Goal: Transaction & Acquisition: Purchase product/service

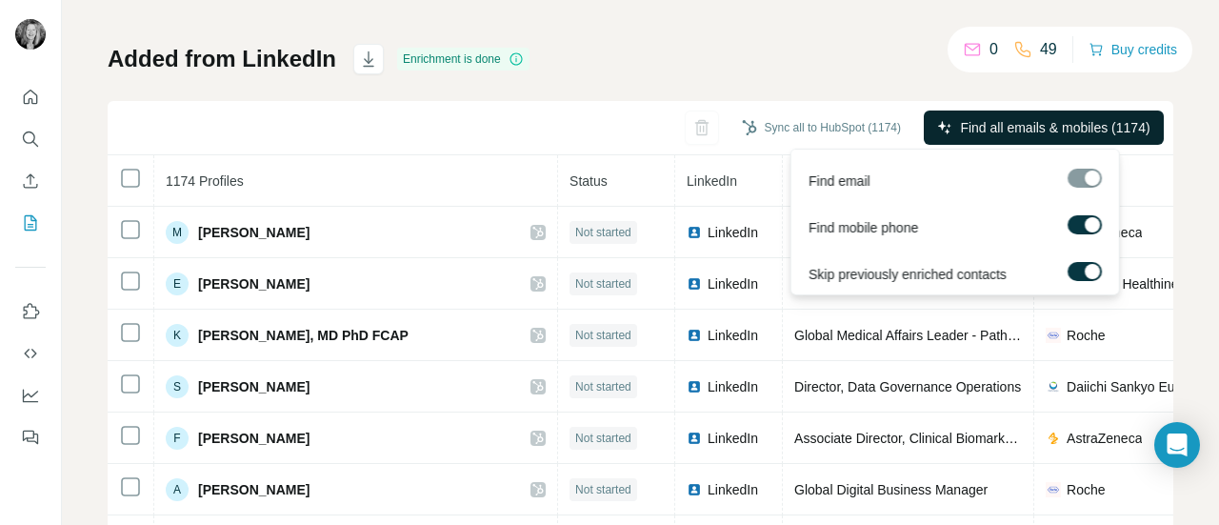
click at [994, 125] on span "Find all emails & mobiles (1174)" at bounding box center [1055, 127] width 190 height 19
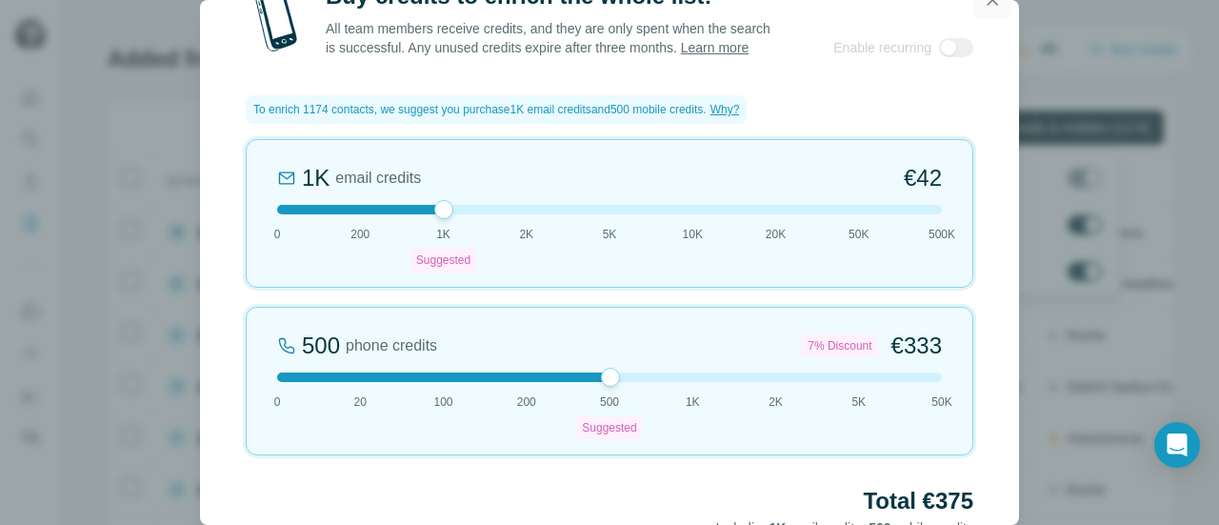
click at [991, 7] on icon "button" at bounding box center [992, -1] width 19 height 19
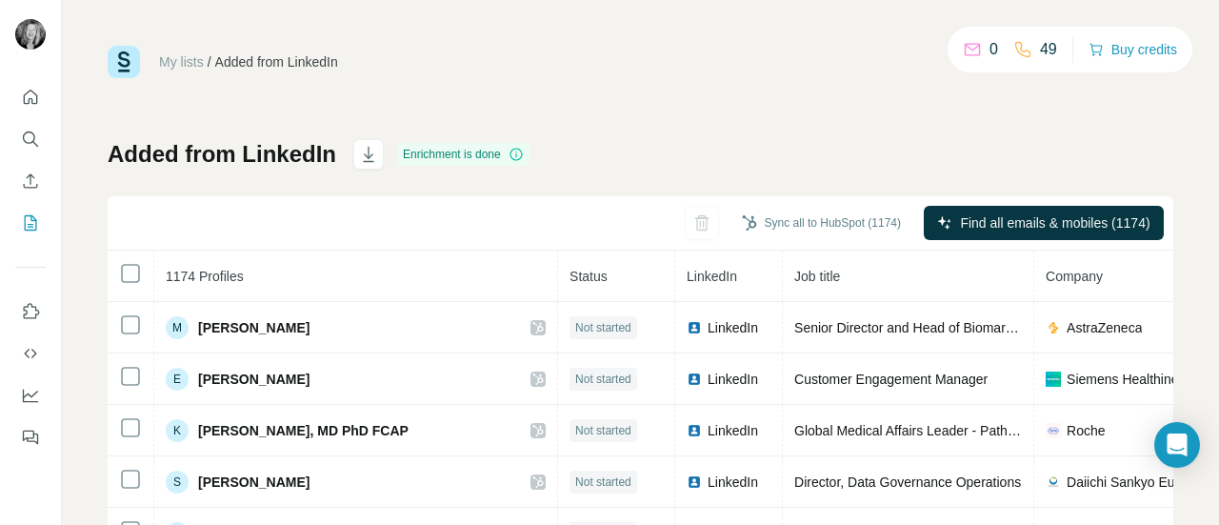
click at [966, 48] on icon at bounding box center [972, 47] width 15 height 7
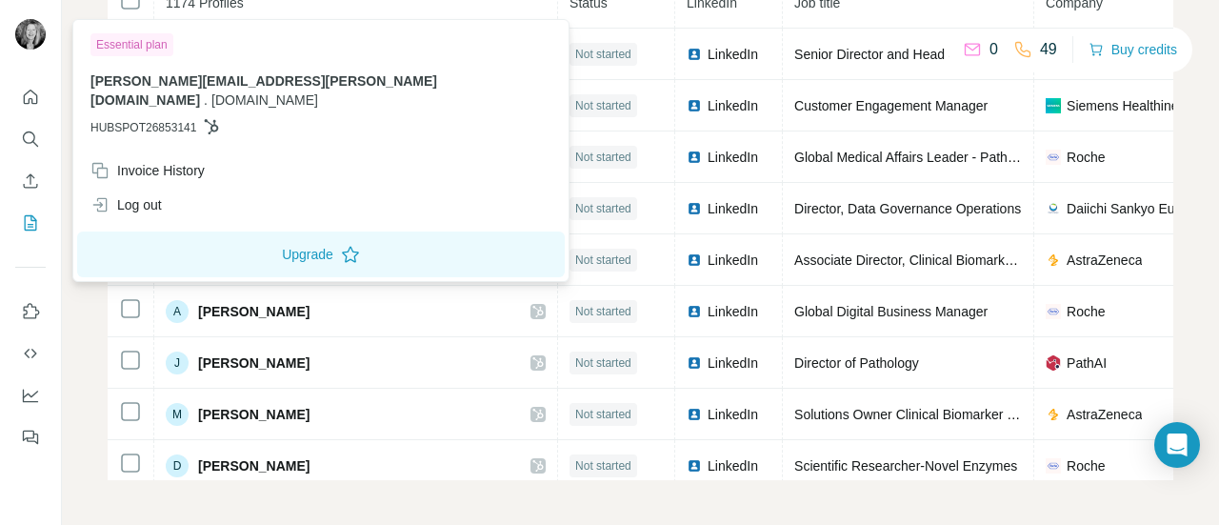
click at [21, 35] on img at bounding box center [30, 34] width 30 height 30
click at [1178, 117] on div "My lists / Added from LinkedIn 0 49 Buy credits Added from LinkedIn Enrichment …" at bounding box center [640, 262] width 1157 height 525
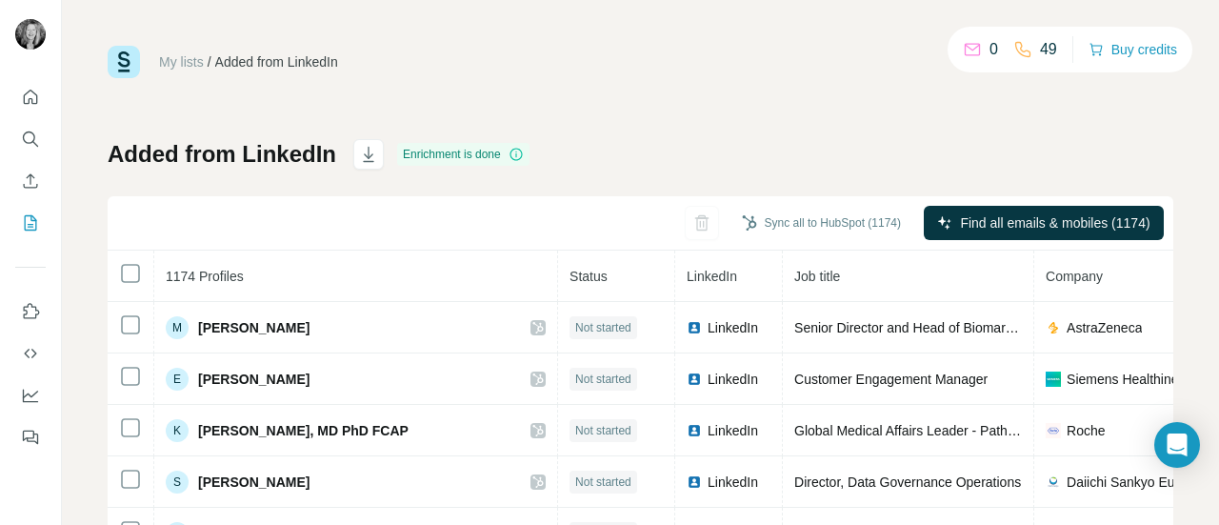
click at [516, 155] on icon at bounding box center [516, 154] width 15 height 15
click at [1137, 51] on button "Buy credits" at bounding box center [1133, 49] width 89 height 27
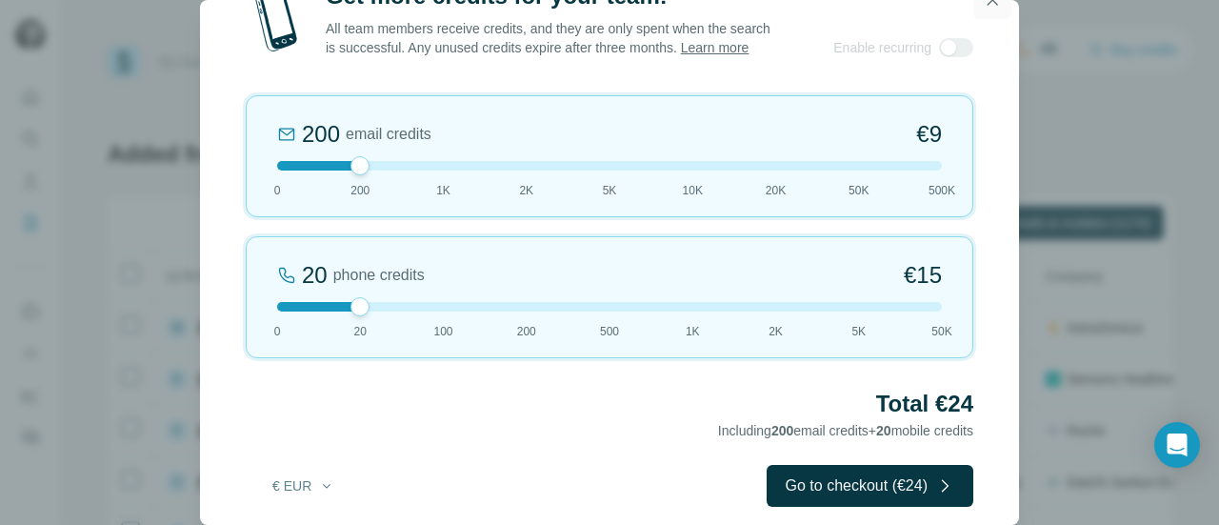
click at [996, 5] on icon "button" at bounding box center [992, -1] width 19 height 19
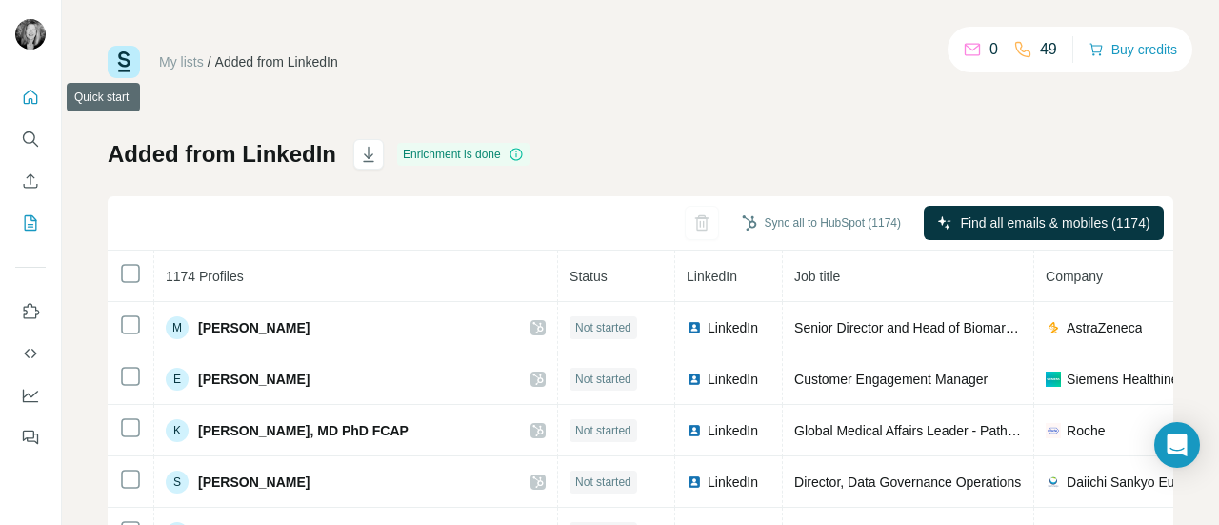
click at [29, 96] on icon "Quick start" at bounding box center [30, 97] width 19 height 19
